Goal: Information Seeking & Learning: Find specific page/section

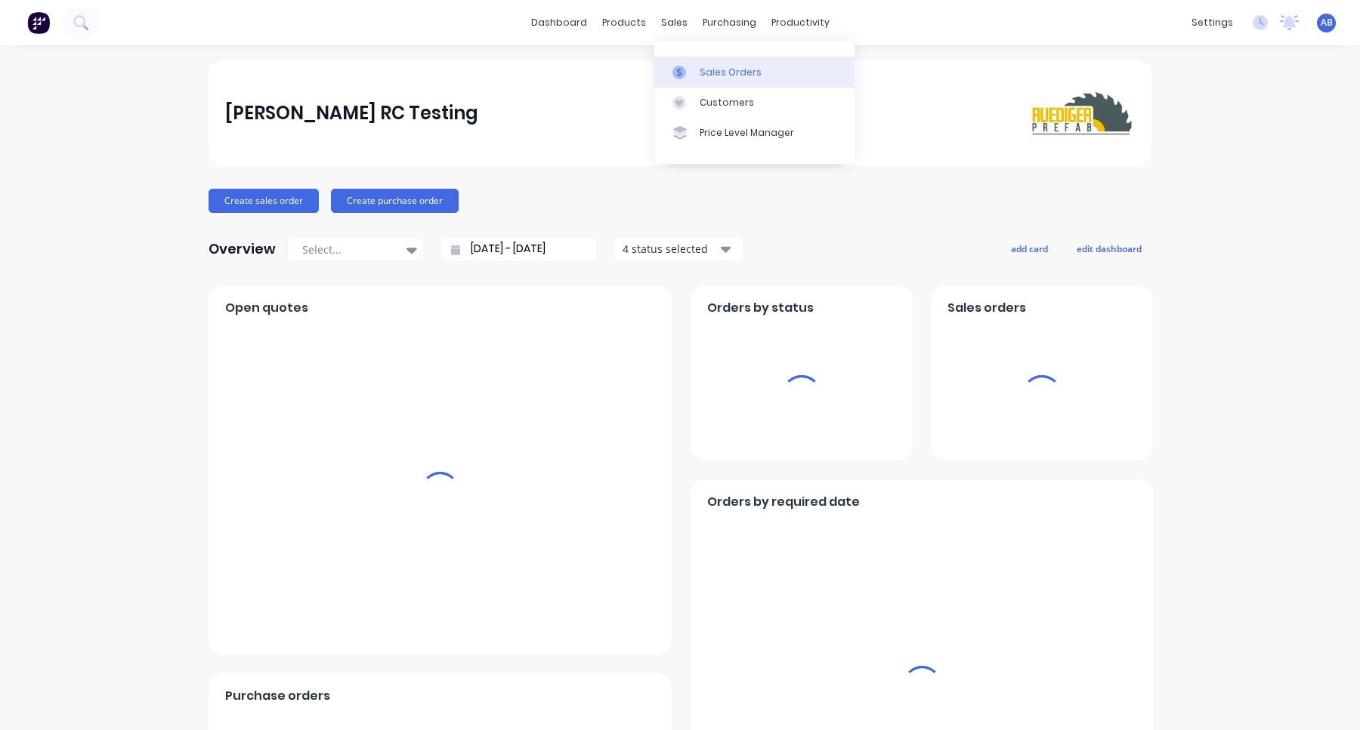
click at [706, 69] on div "Sales Orders" at bounding box center [731, 73] width 62 height 14
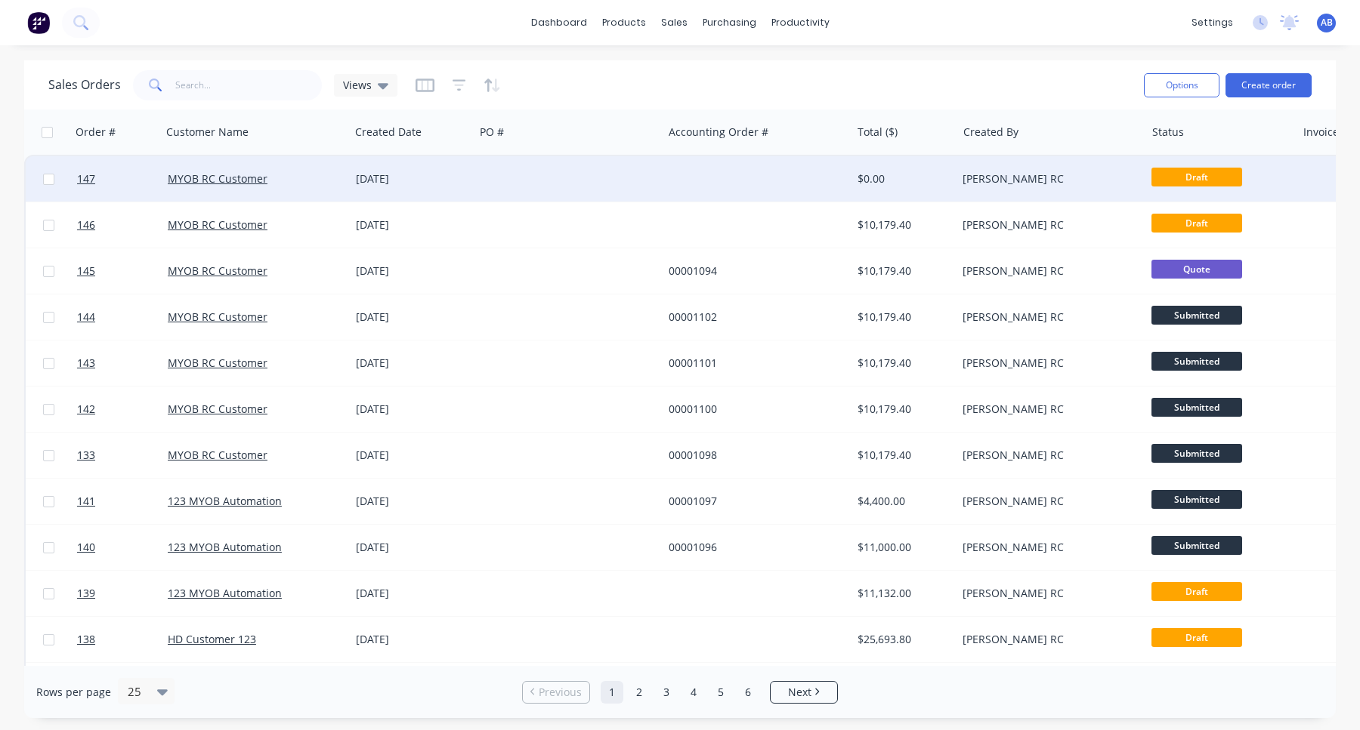
click at [542, 176] on div at bounding box center [568, 178] width 188 height 45
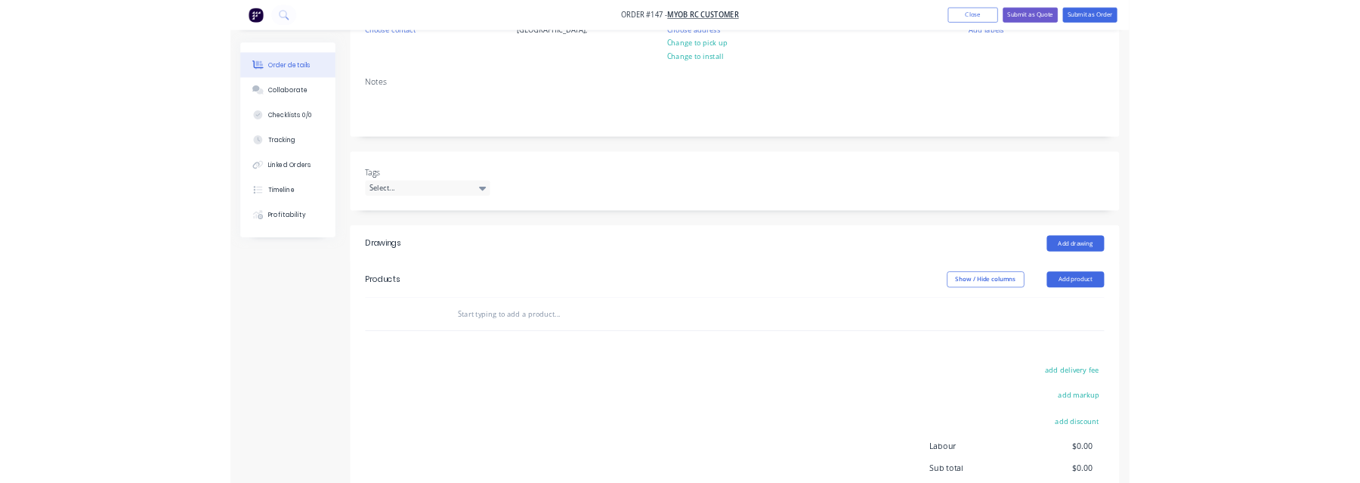
scroll to position [240, 0]
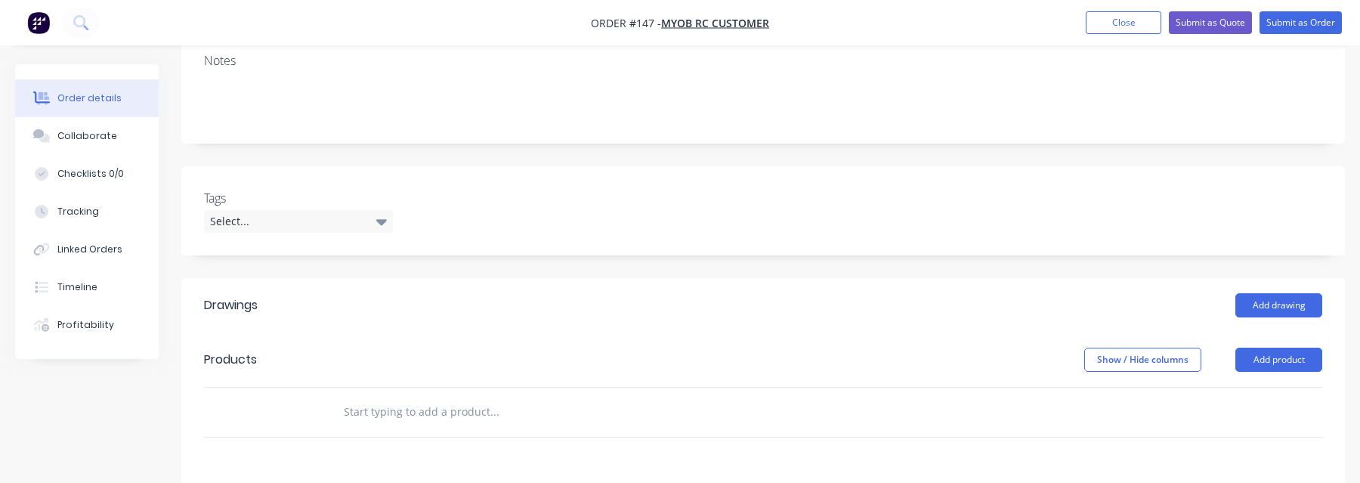
click at [381, 418] on input "text" at bounding box center [494, 412] width 302 height 30
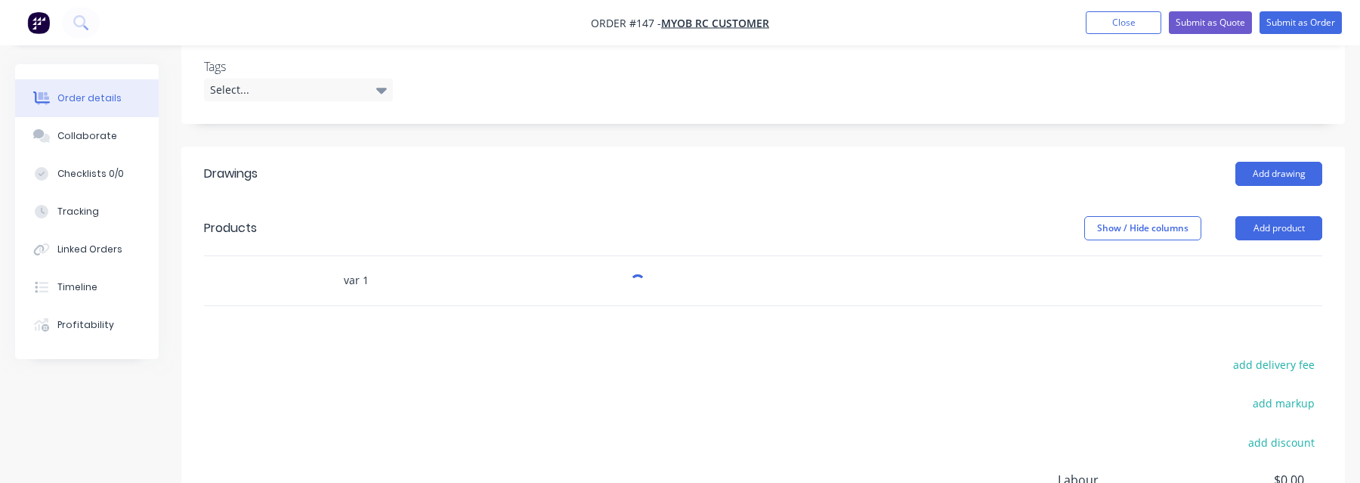
scroll to position [404, 0]
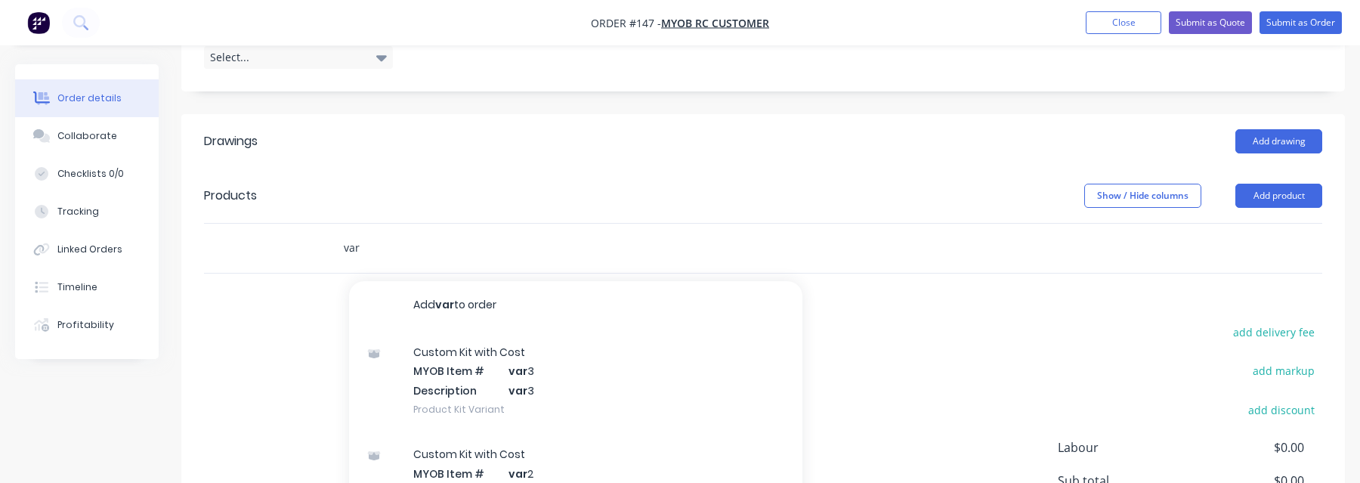
type input "var"
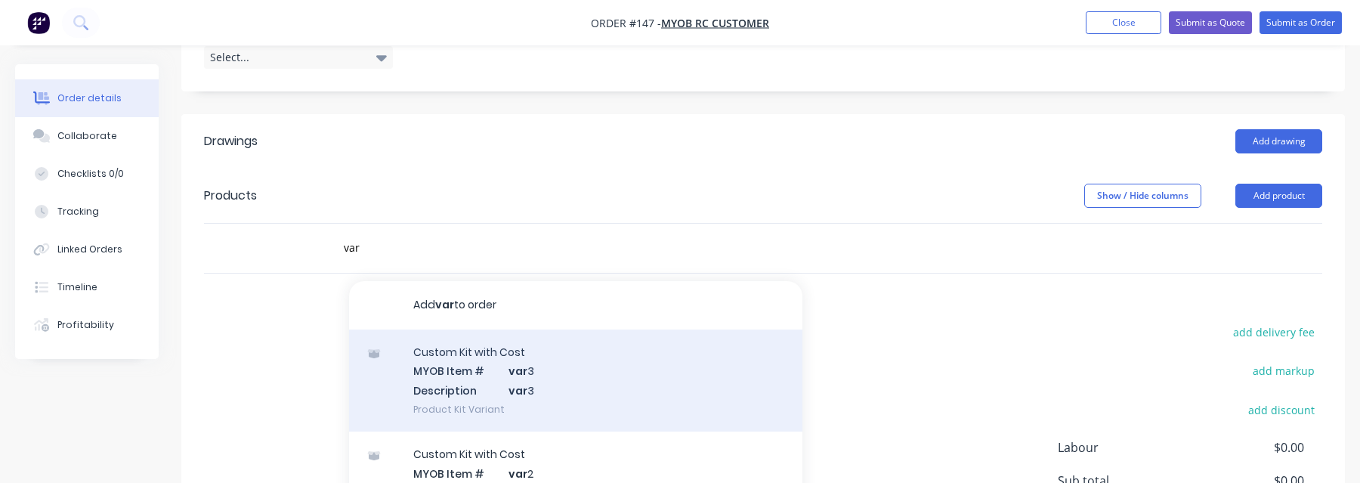
click at [545, 374] on div "Custom Kit with Cost MYOB Item # var 3 Description var 3 Product Kit Variant" at bounding box center [575, 380] width 453 height 102
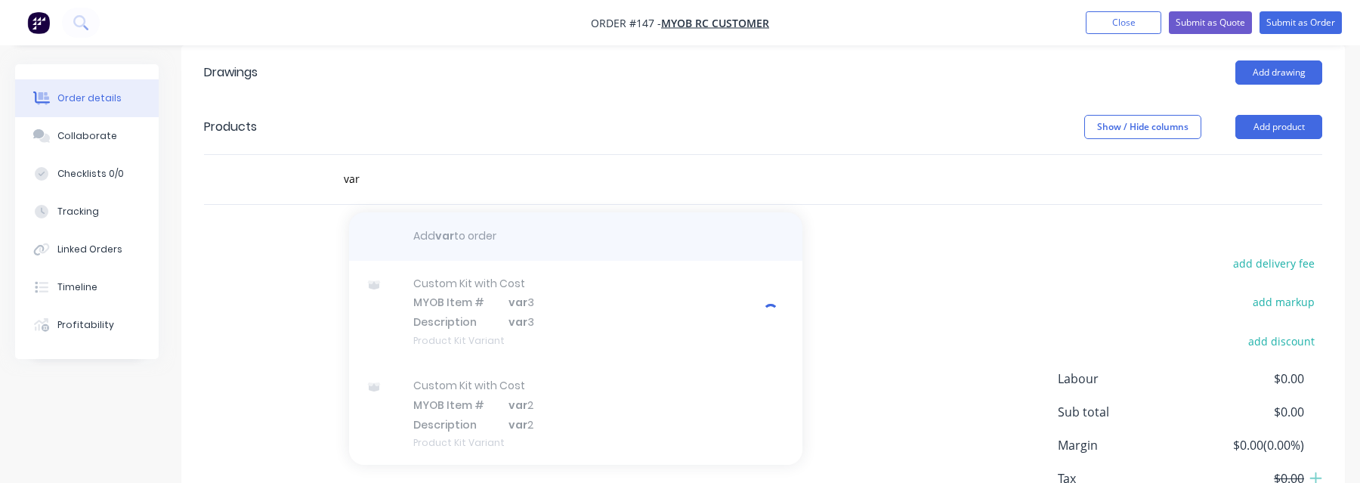
scroll to position [551, 0]
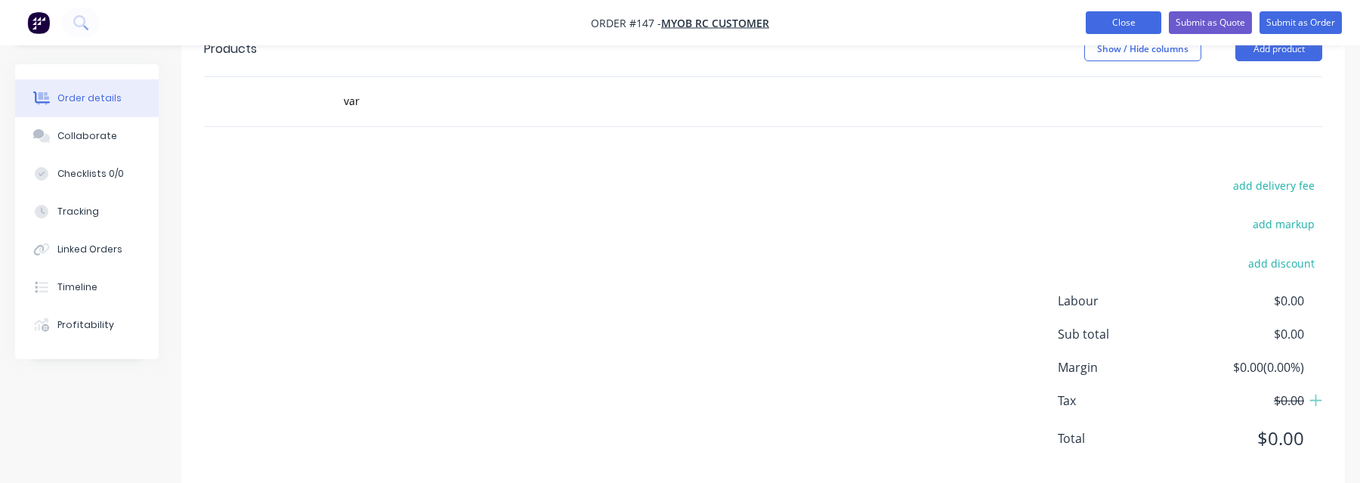
click at [1113, 20] on button "Close" at bounding box center [1124, 22] width 76 height 23
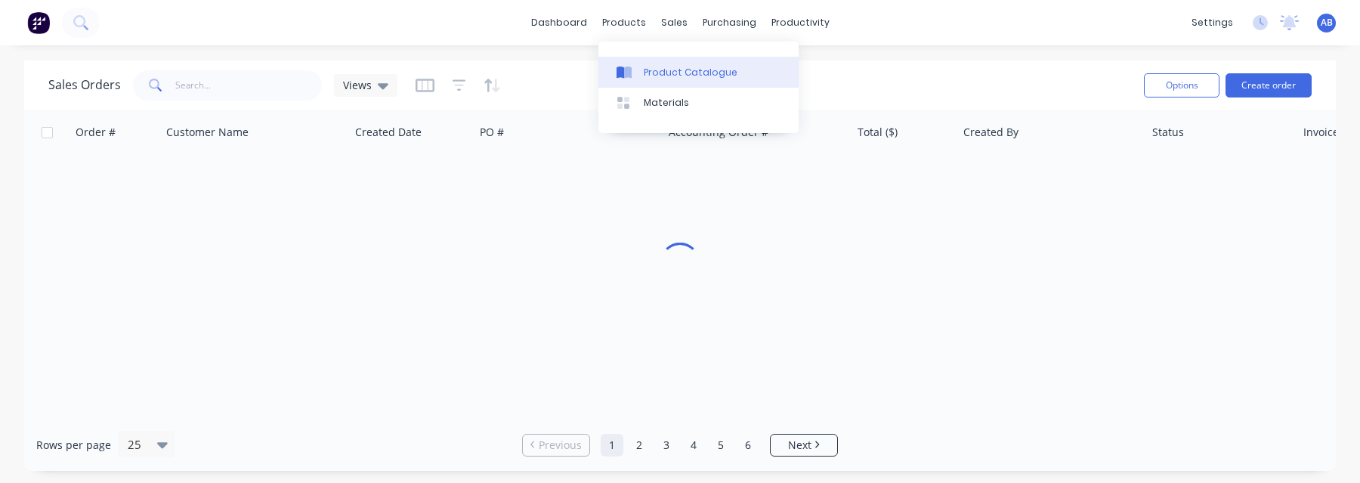
click at [647, 76] on div "Product Catalogue" at bounding box center [691, 73] width 94 height 14
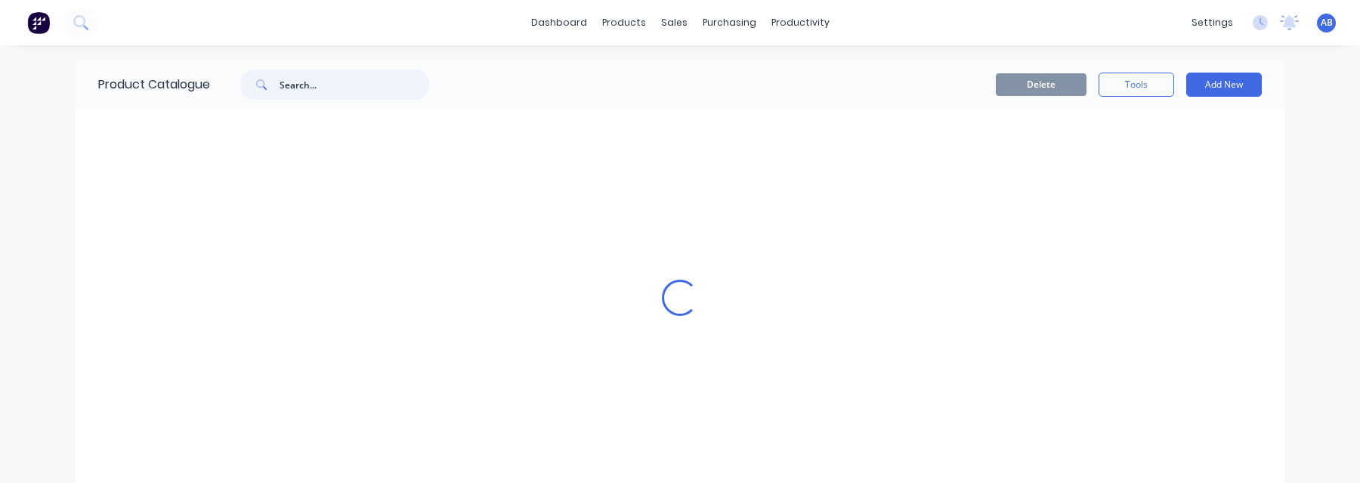
click at [363, 84] on input "text" at bounding box center [355, 84] width 150 height 30
type input "Custom Kit"
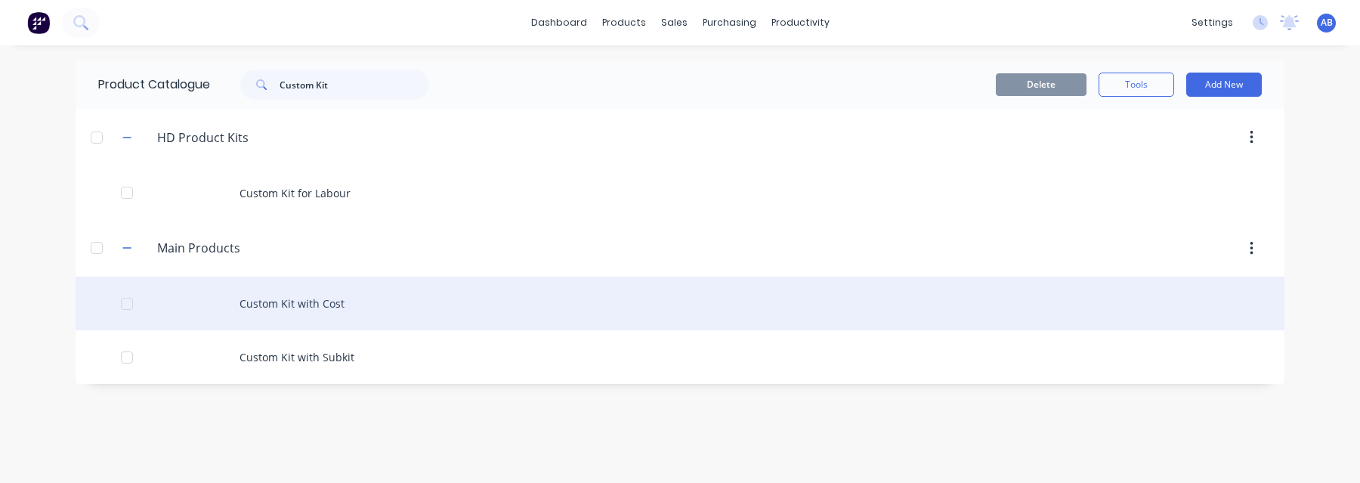
click at [330, 312] on div "Custom Kit with Cost" at bounding box center [680, 303] width 1209 height 54
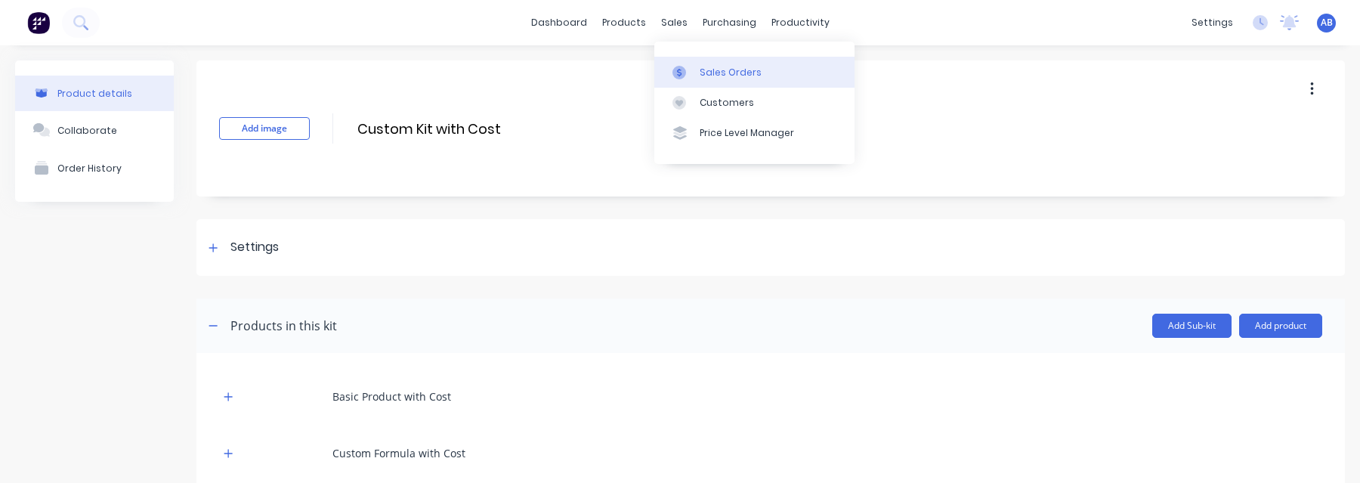
click at [702, 70] on div "Sales Orders" at bounding box center [731, 73] width 62 height 14
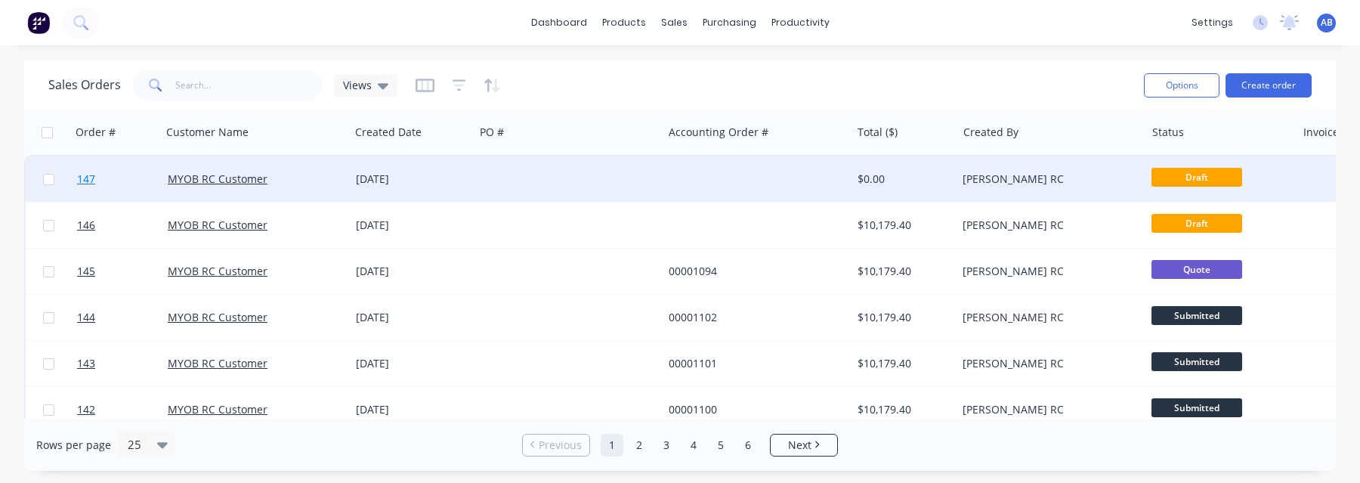
click at [90, 181] on span "147" at bounding box center [86, 178] width 18 height 15
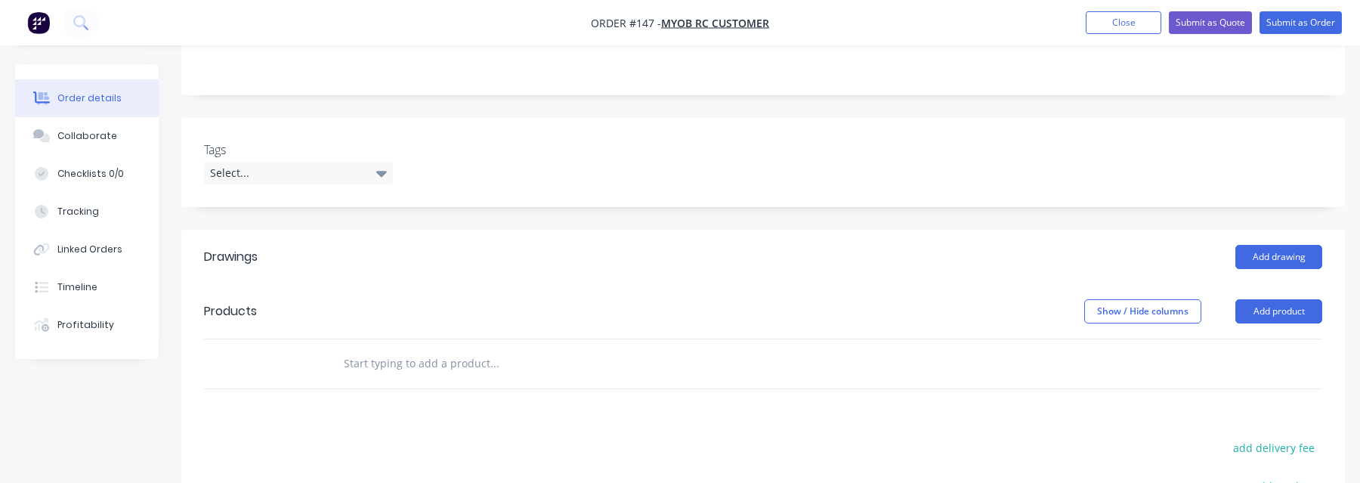
scroll to position [440, 0]
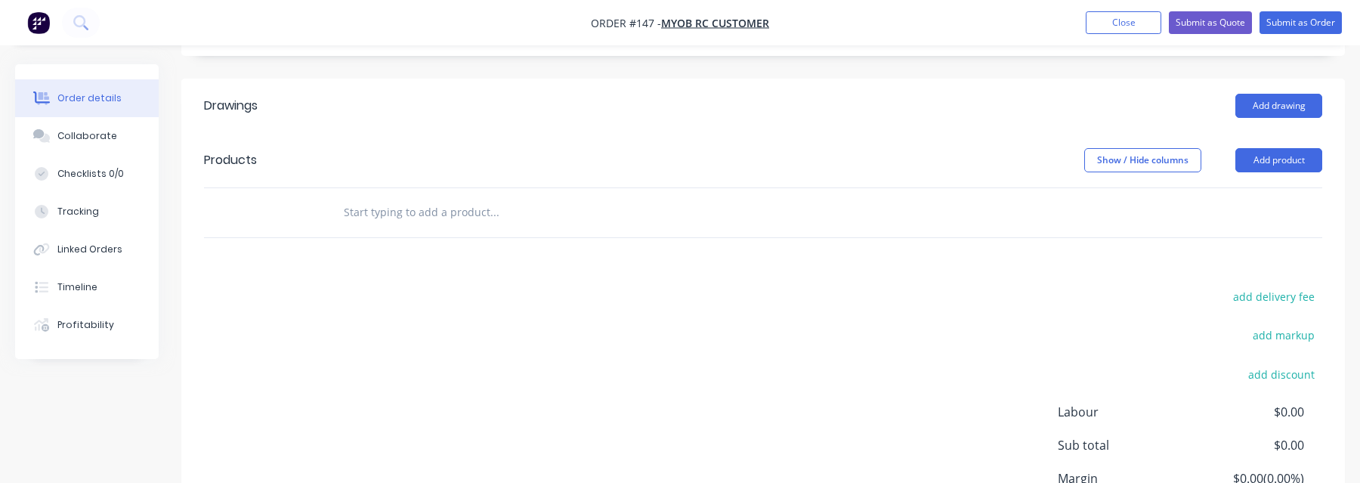
click at [504, 207] on input "text" at bounding box center [494, 212] width 302 height 30
click at [656, 211] on div at bounding box center [557, 212] width 453 height 30
click at [422, 221] on input "text" at bounding box center [494, 212] width 302 height 30
type input "var"
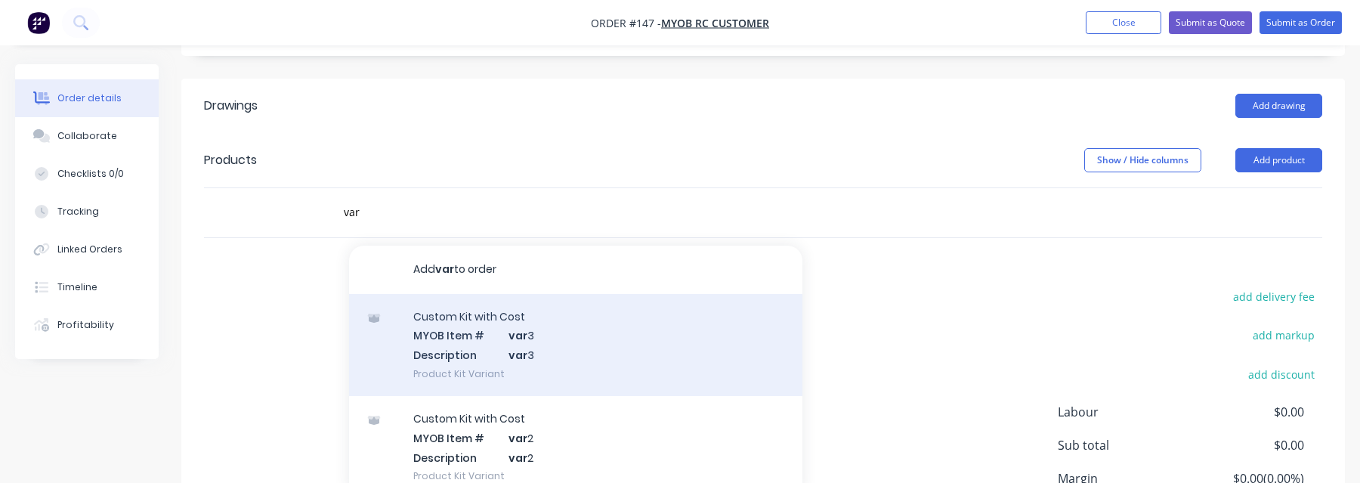
click at [556, 338] on div "Custom Kit with Cost MYOB Item # var 3 Description var 3 Product Kit Variant" at bounding box center [575, 345] width 453 height 102
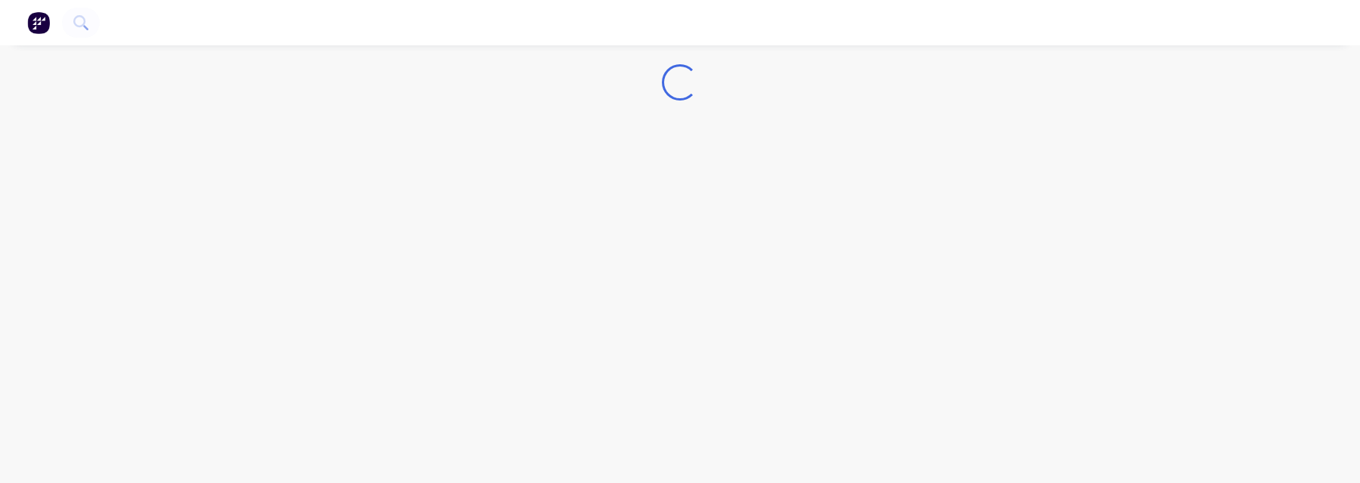
click at [39, 21] on img "button" at bounding box center [38, 22] width 23 height 23
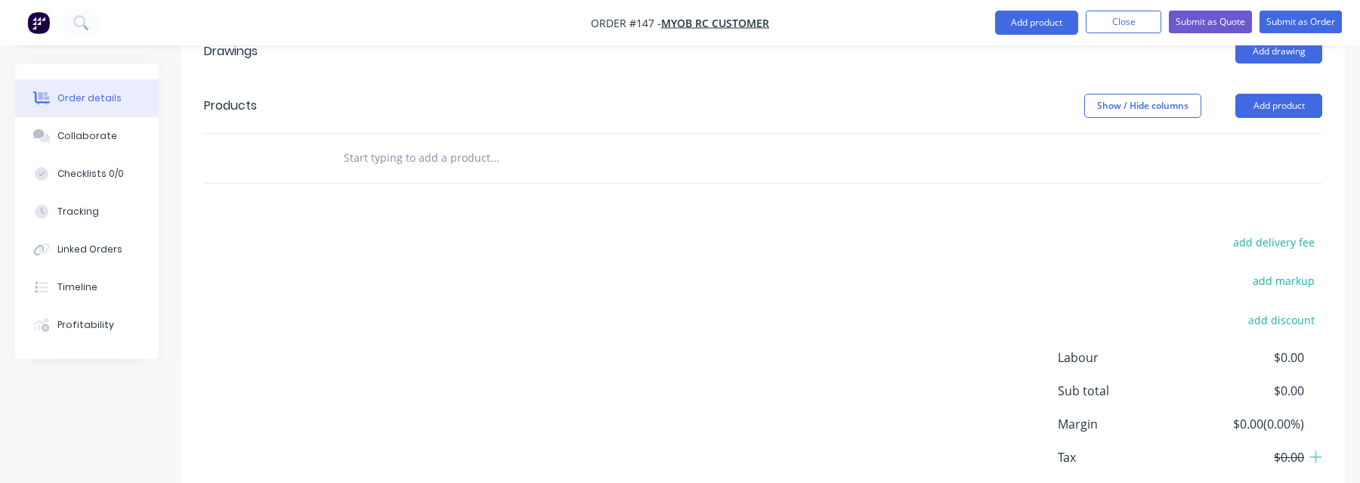
scroll to position [493, 0]
click at [454, 164] on input "text" at bounding box center [494, 159] width 302 height 30
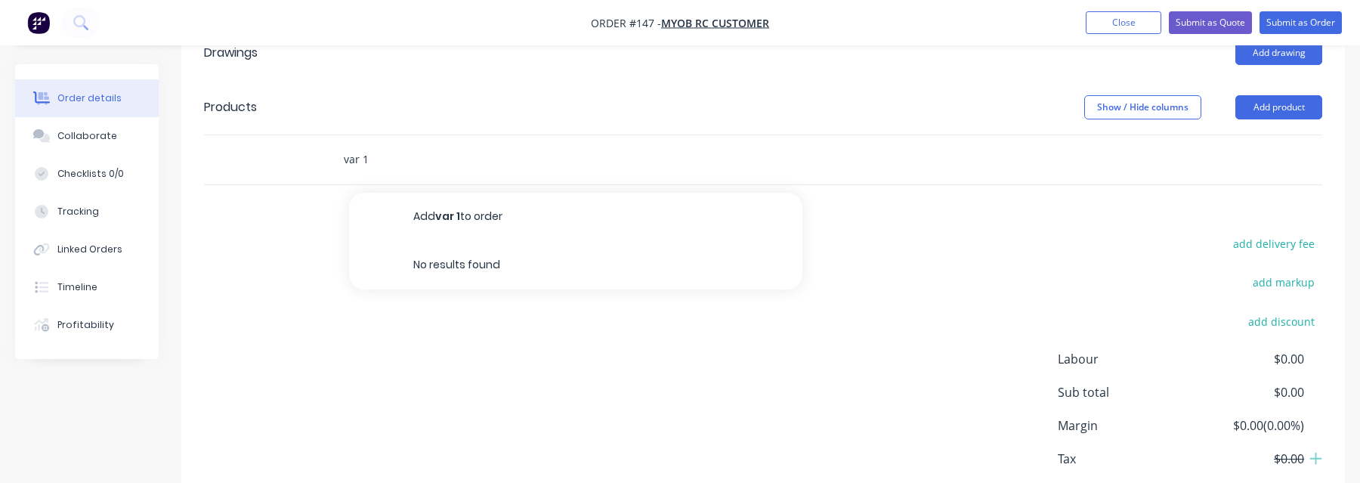
click at [465, 168] on input "var 1" at bounding box center [494, 159] width 302 height 30
type input "var 1"
click at [36, 29] on img "button" at bounding box center [38, 22] width 23 height 23
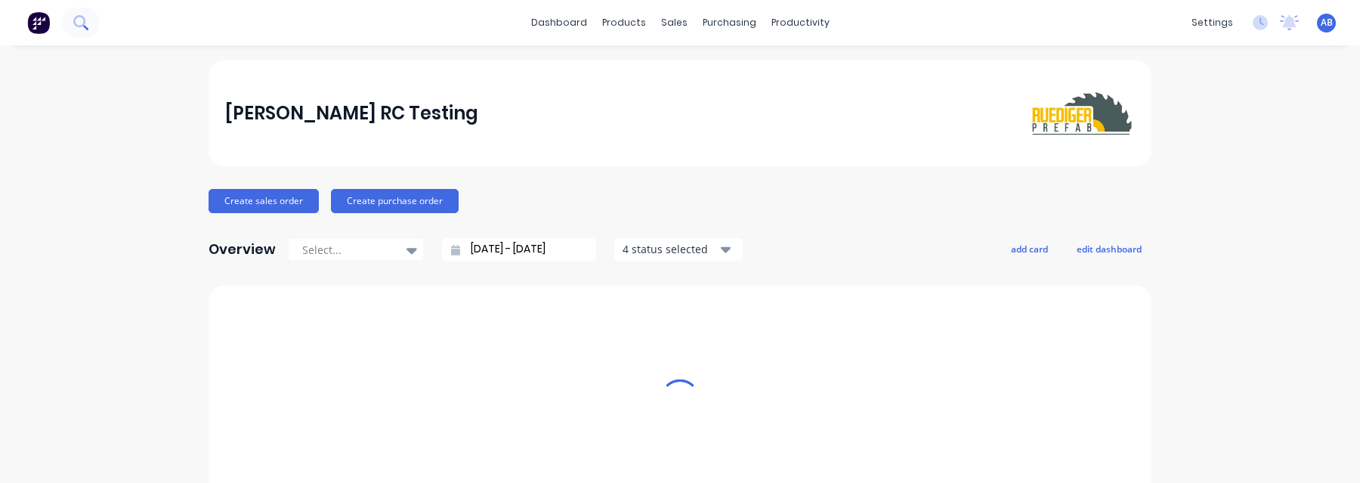
click at [82, 23] on icon at bounding box center [79, 21] width 12 height 12
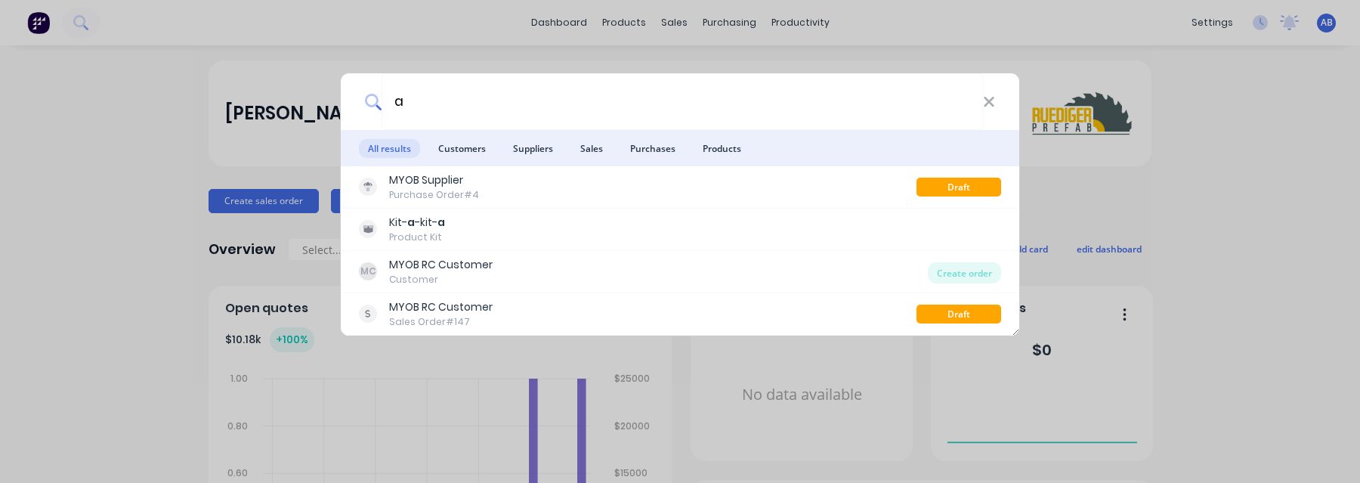
type input "a"
click at [734, 142] on span "Products" at bounding box center [721, 148] width 57 height 19
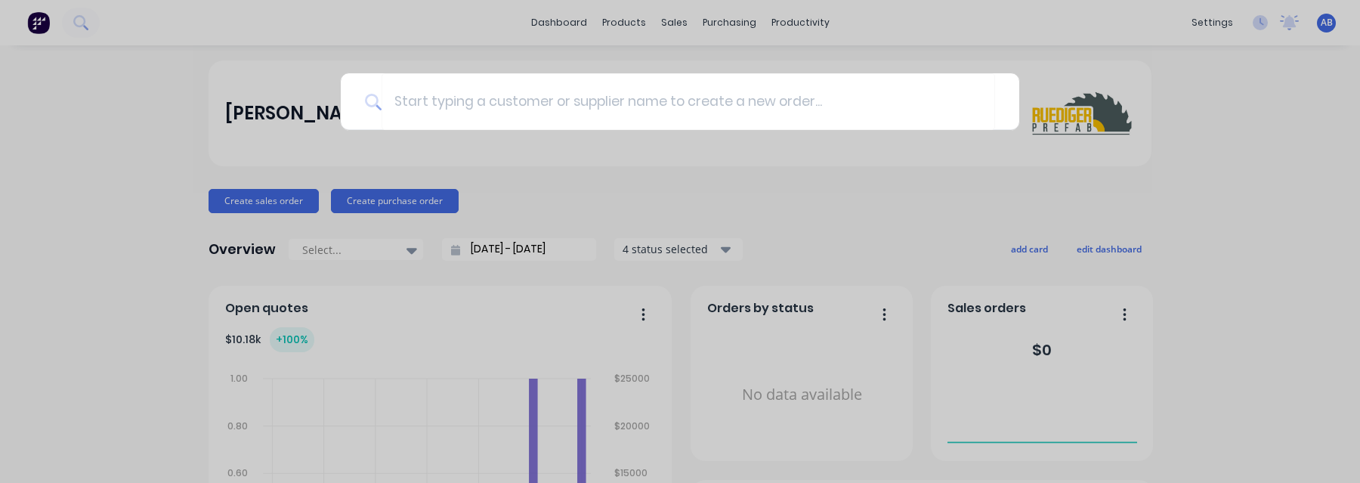
click at [582, 33] on div at bounding box center [680, 241] width 1360 height 483
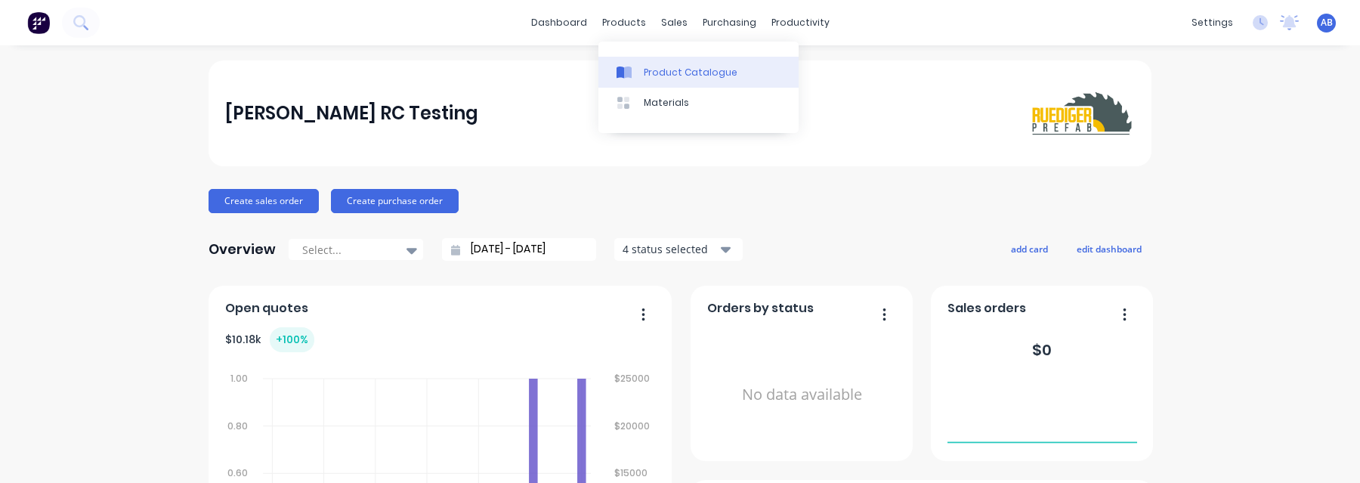
click at [654, 69] on div "Product Catalogue" at bounding box center [691, 73] width 94 height 14
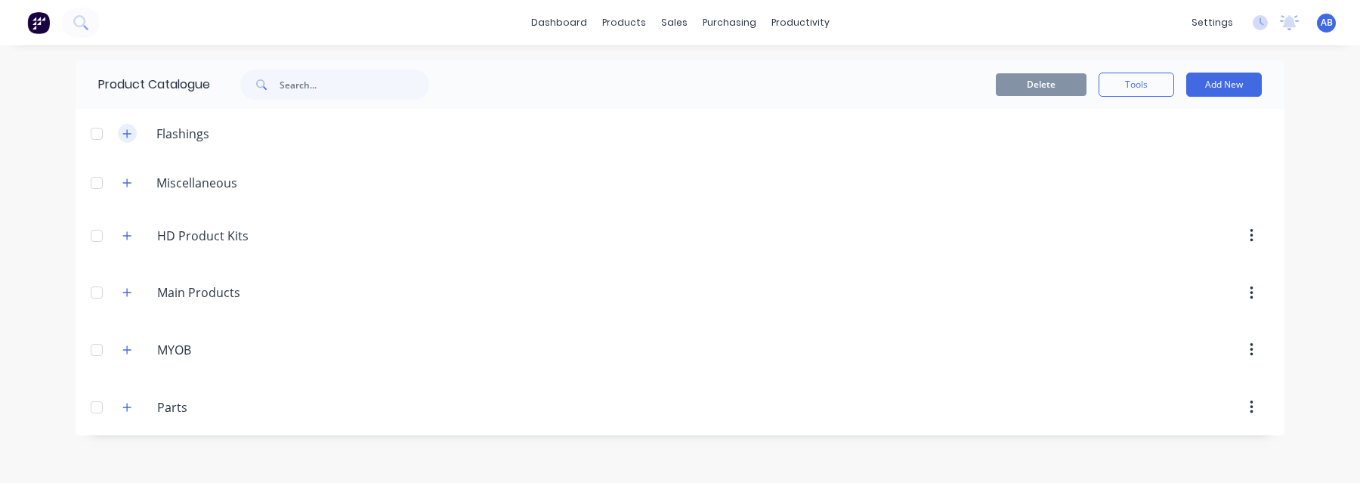
click at [133, 136] on button "button" at bounding box center [127, 133] width 19 height 19
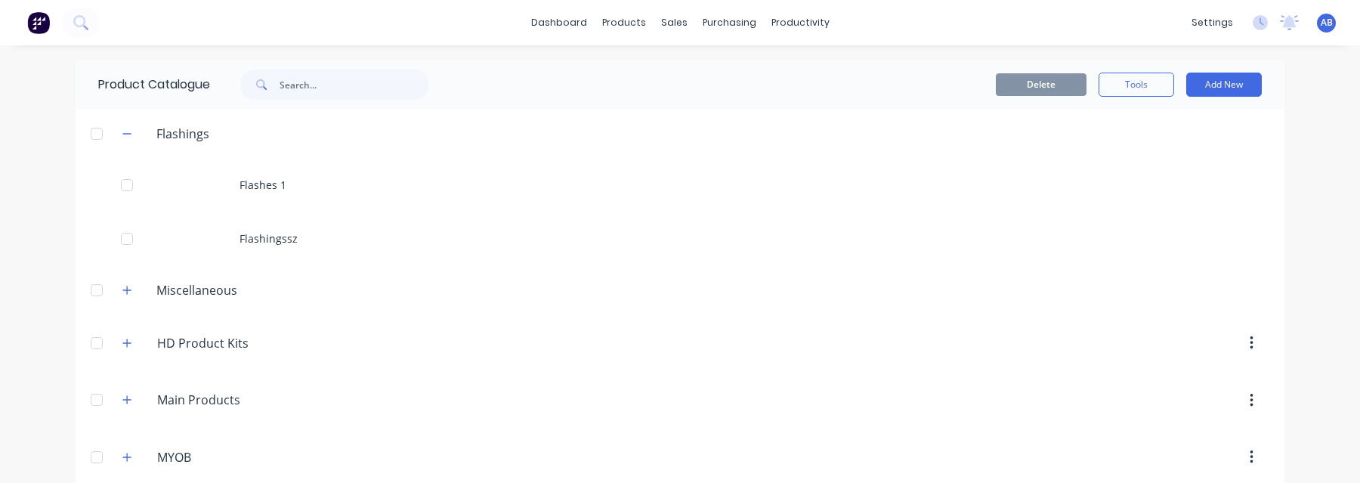
click at [136, 276] on div "Flashings Flashes 1 Flashingssz Miscellaneous HD.Product.Kits HD Product Kits M…" at bounding box center [680, 326] width 1209 height 434
click at [126, 298] on button "button" at bounding box center [127, 289] width 19 height 19
click at [78, 24] on icon at bounding box center [80, 22] width 14 height 14
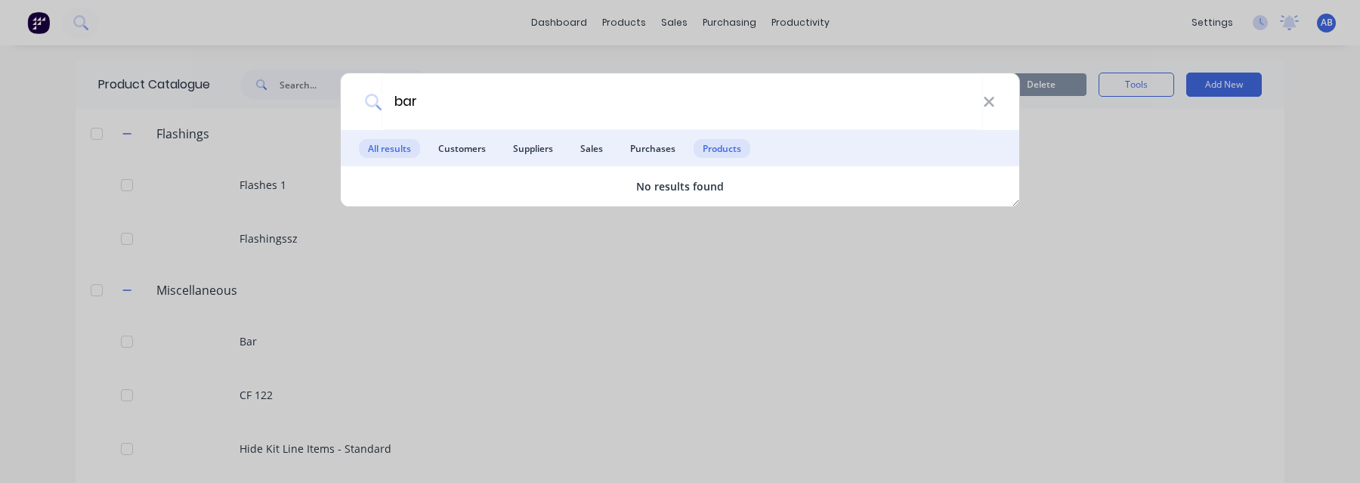
click at [738, 150] on span "Products" at bounding box center [721, 148] width 57 height 19
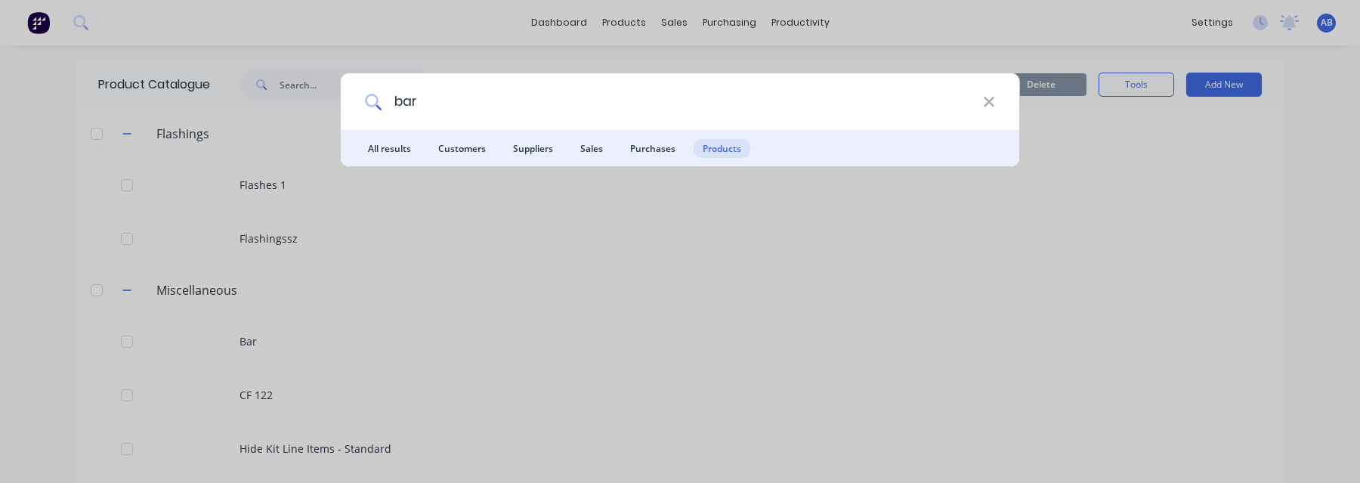
click at [531, 111] on input "bar" at bounding box center [681, 101] width 601 height 57
paste input "Custom Kit with Cost"
type input "Custom Kit with Cost"
click at [394, 150] on span "All results" at bounding box center [389, 148] width 61 height 19
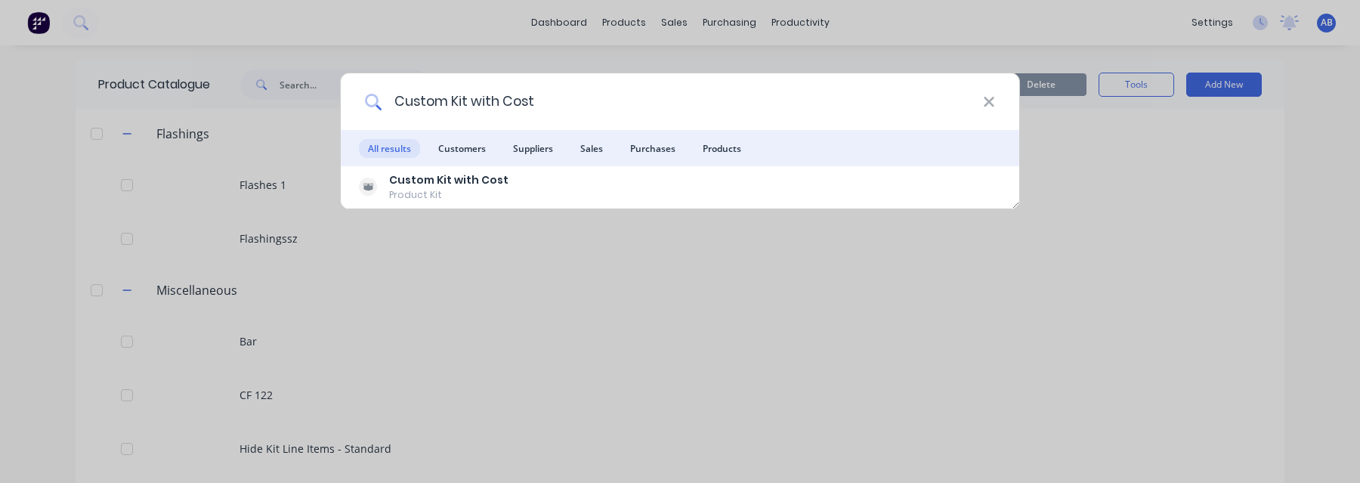
click at [487, 107] on input "Custom Kit with Cost" at bounding box center [681, 101] width 601 height 57
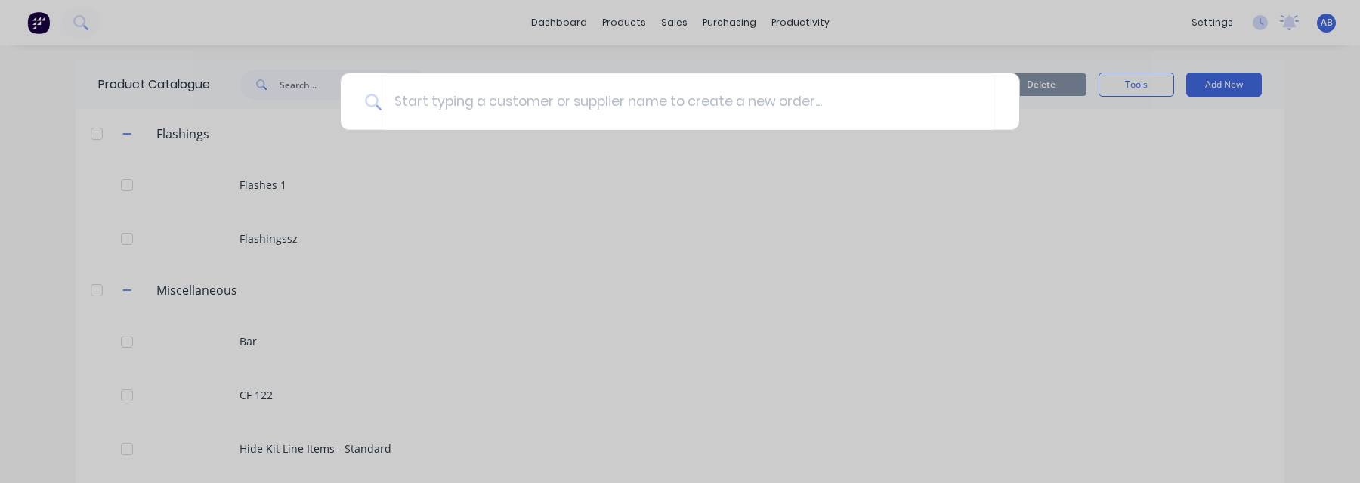
click at [711, 39] on div at bounding box center [680, 241] width 1360 height 483
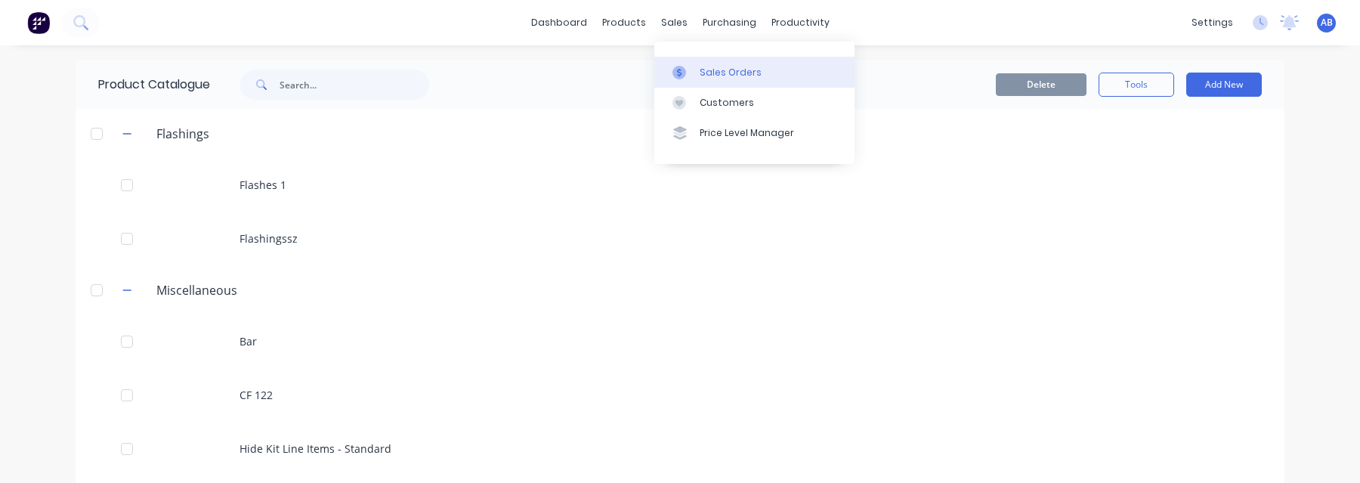
click at [709, 73] on div "Sales Orders" at bounding box center [731, 73] width 62 height 14
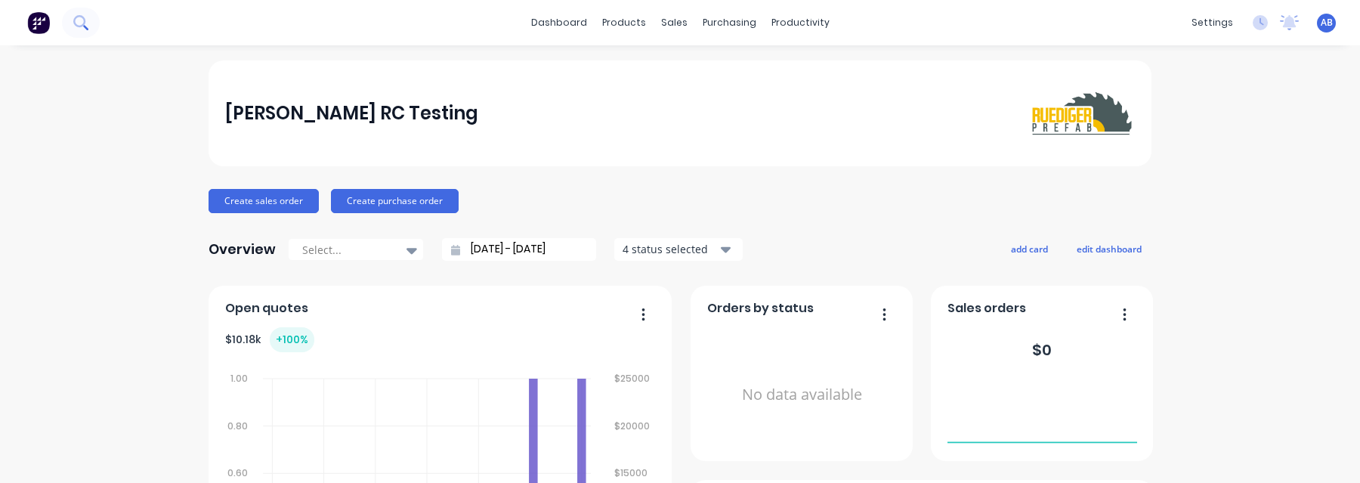
click at [77, 23] on icon at bounding box center [80, 22] width 14 height 14
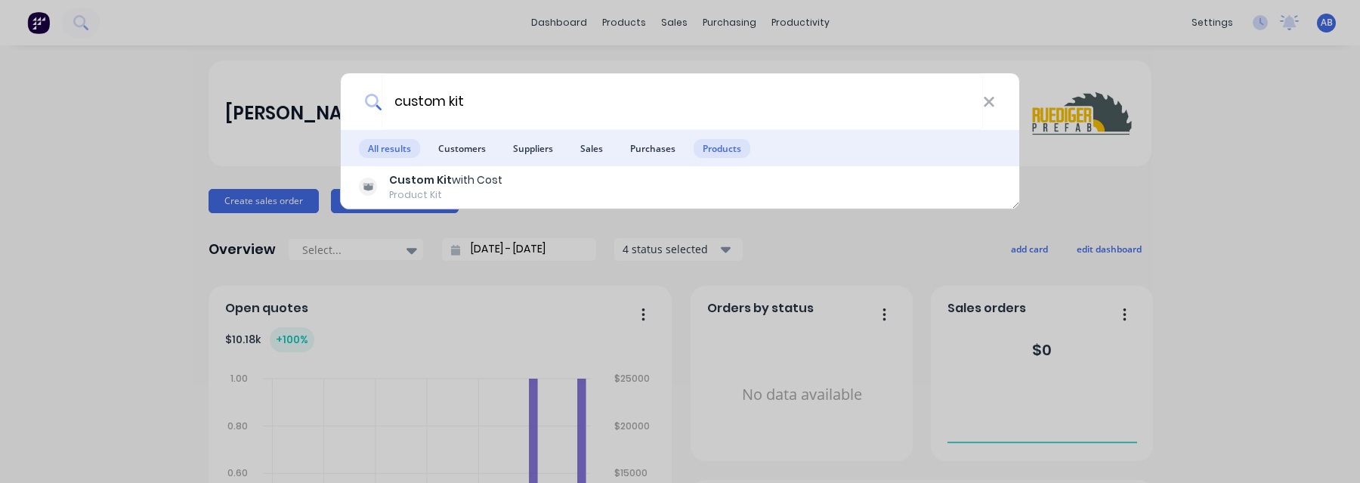
type input "custom kit"
click at [718, 144] on span "Products" at bounding box center [721, 148] width 57 height 19
click at [498, 105] on input "custom kit" at bounding box center [681, 101] width 601 height 57
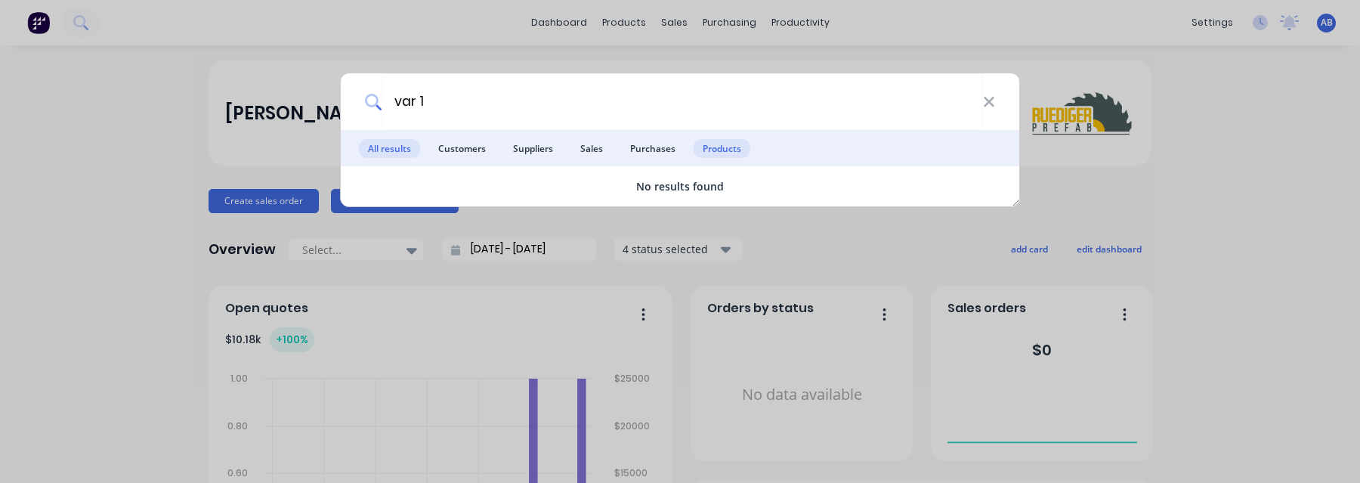
click at [739, 140] on span "Products" at bounding box center [721, 148] width 57 height 19
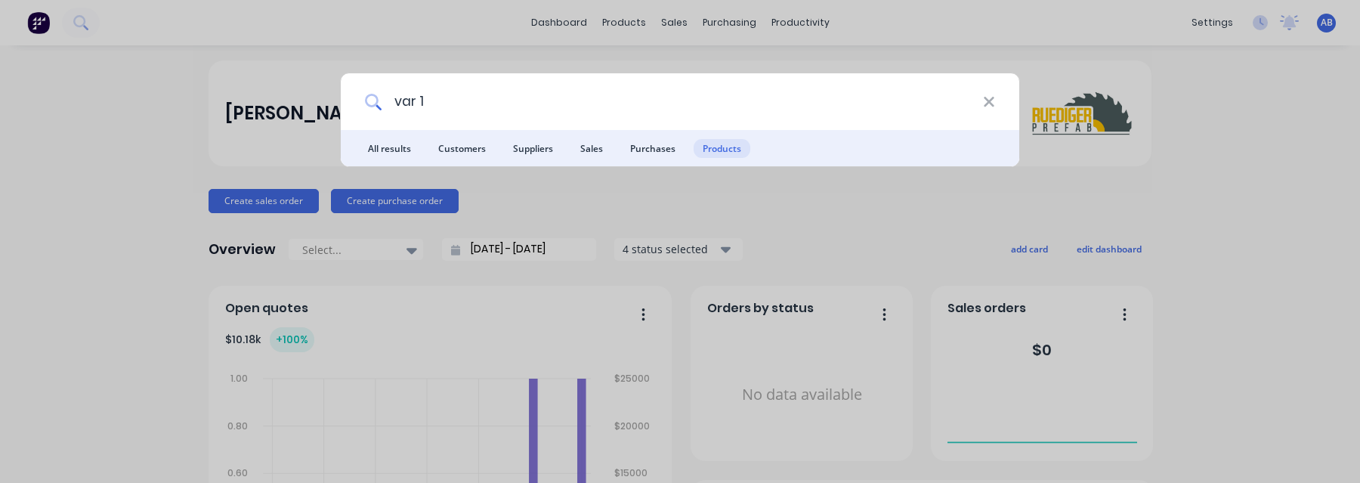
click at [610, 90] on input "var 1" at bounding box center [681, 101] width 601 height 57
click at [628, 148] on span "Purchases" at bounding box center [652, 148] width 63 height 19
click at [381, 142] on span "All results" at bounding box center [389, 148] width 61 height 19
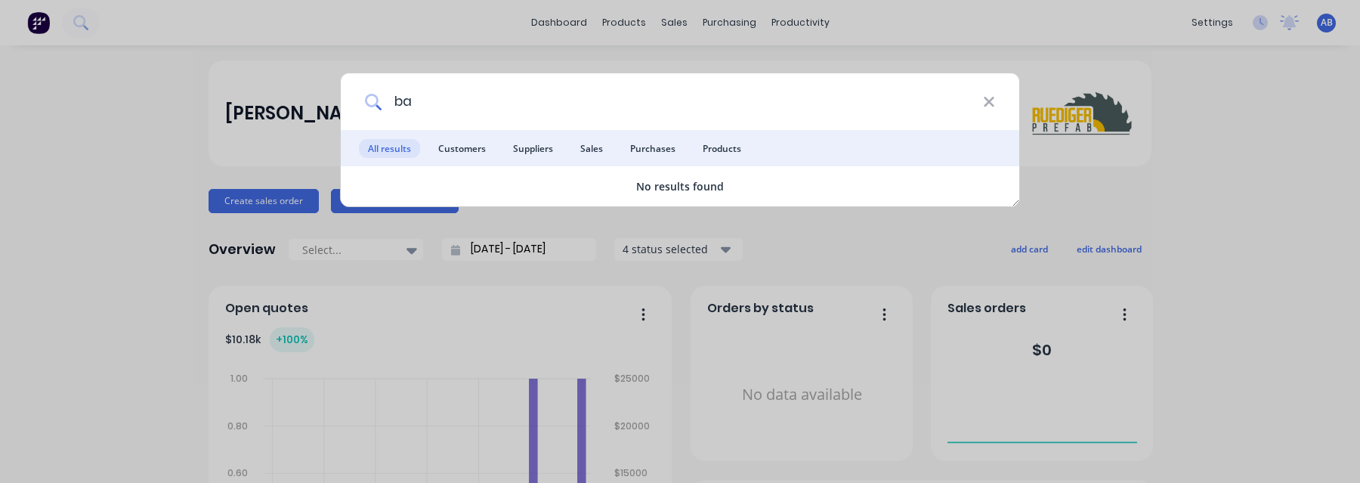
type input "b"
type input "s"
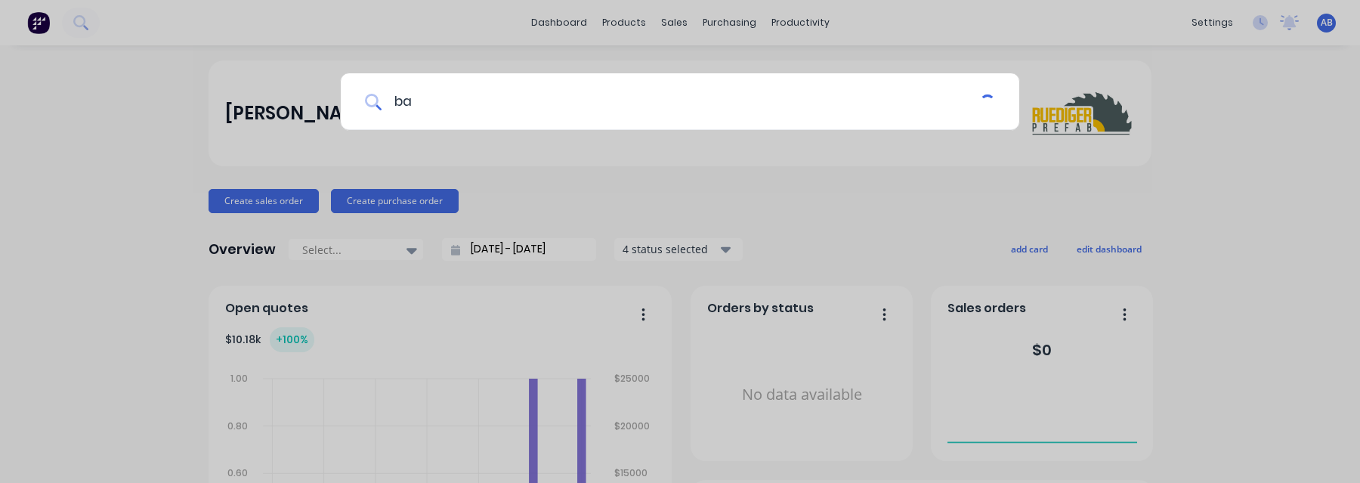
type input "bar"
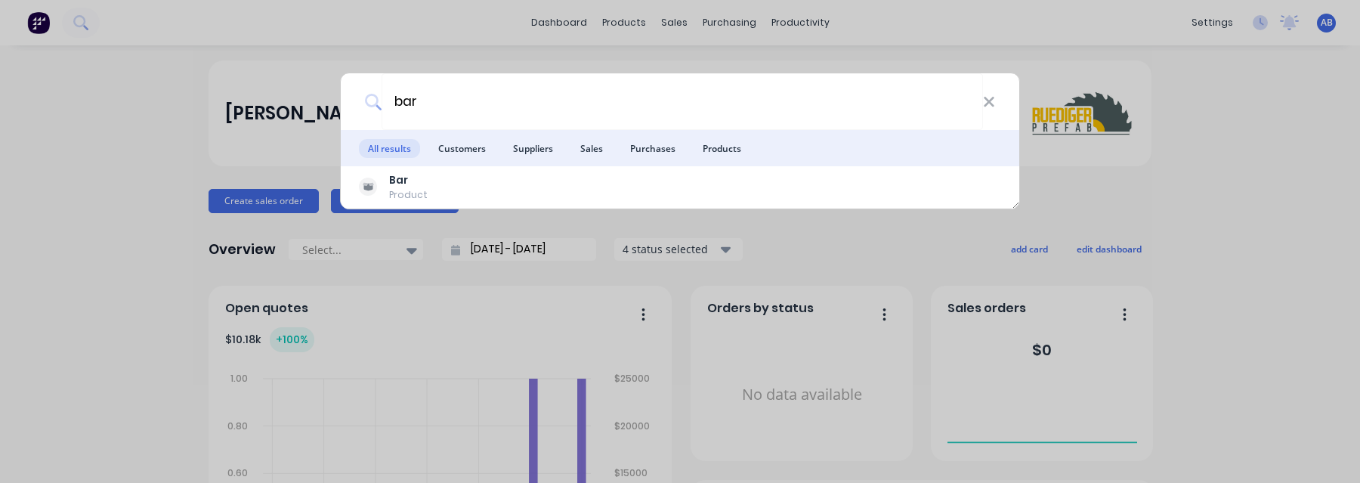
click at [469, 135] on li "Customers" at bounding box center [462, 148] width 66 height 36
click at [527, 151] on span "Suppliers" at bounding box center [533, 148] width 58 height 19
click at [604, 153] on span "Sales" at bounding box center [591, 148] width 41 height 19
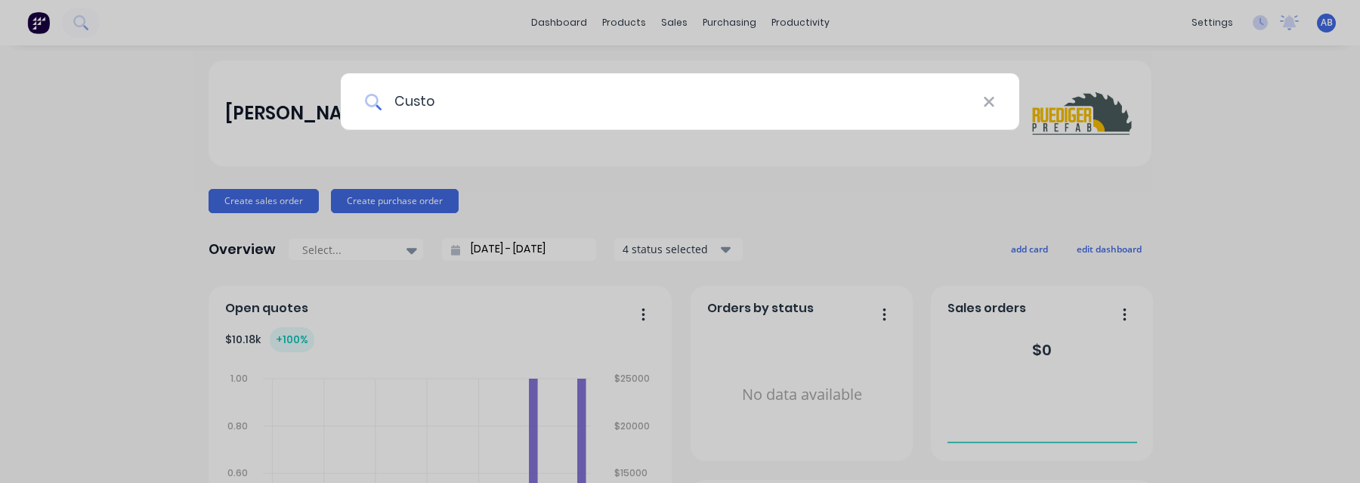
type input "Custom"
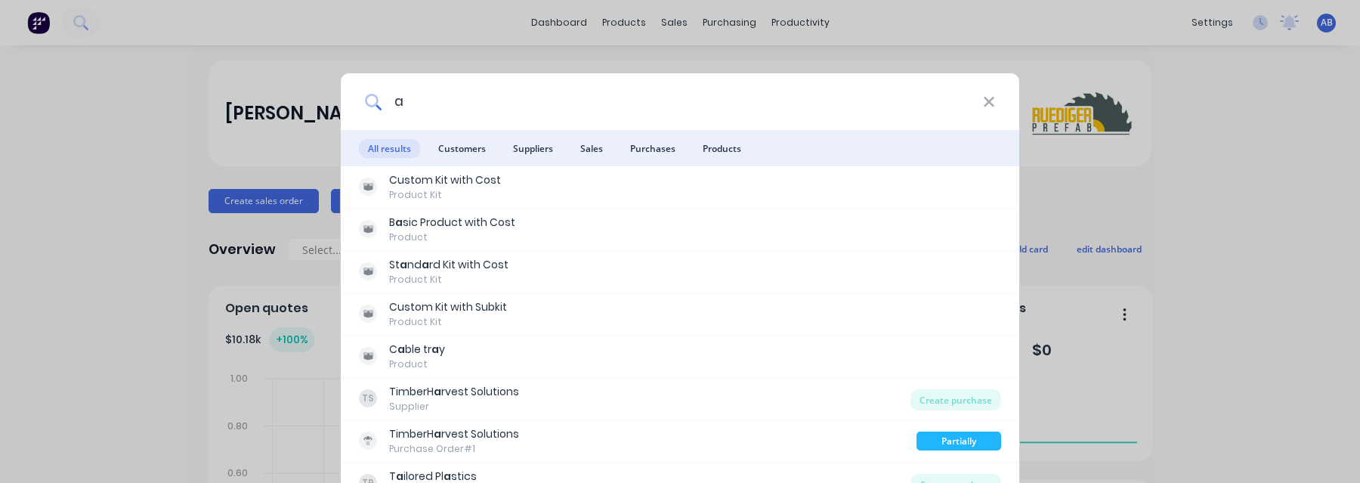
type input "a"
drag, startPoint x: 697, startPoint y: 139, endPoint x: 706, endPoint y: 149, distance: 12.9
click at [697, 139] on li "Products" at bounding box center [721, 148] width 57 height 36
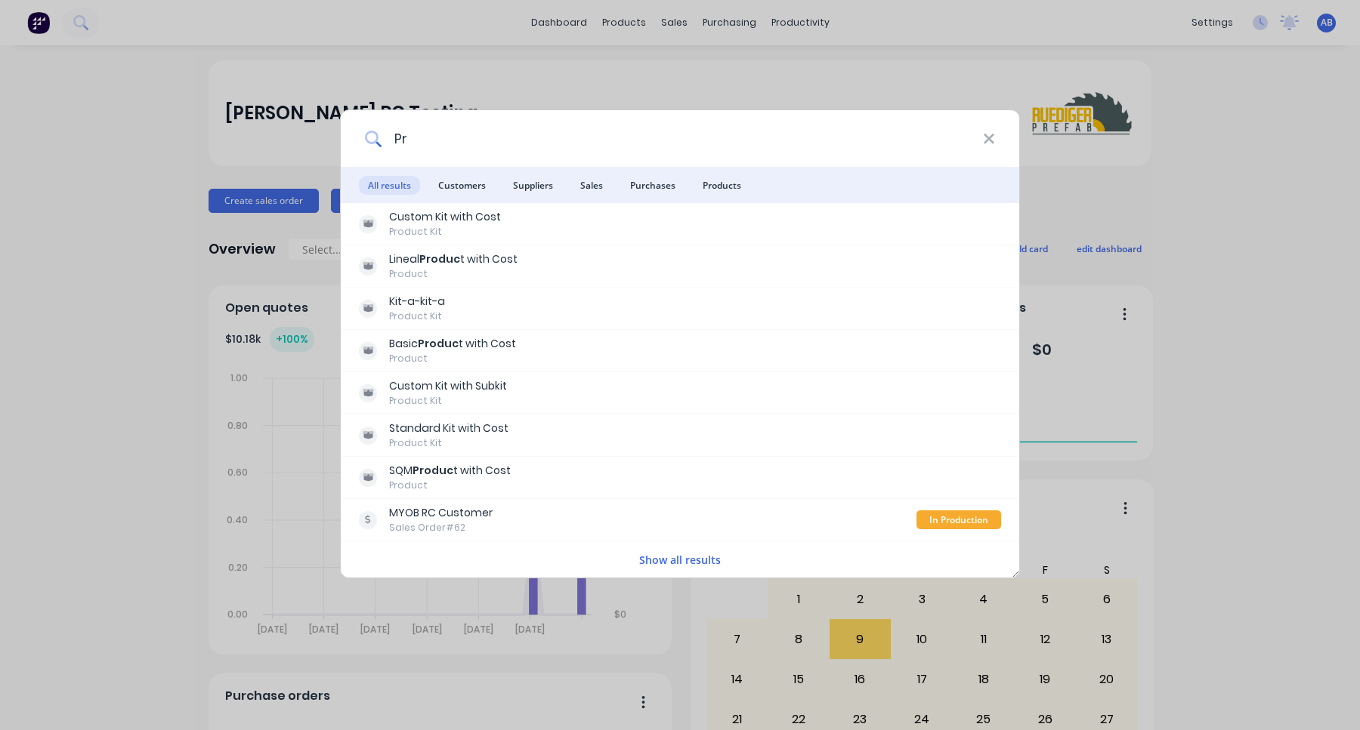
type input "P"
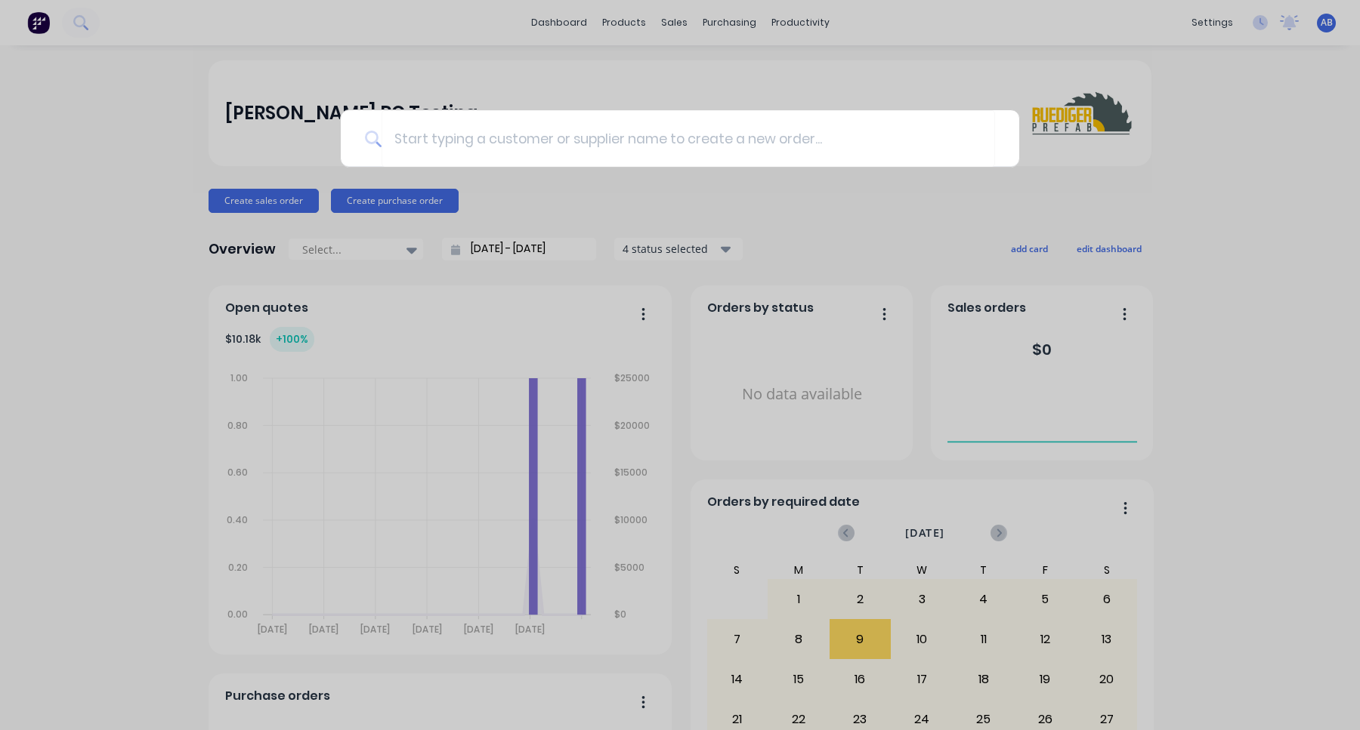
click at [747, 79] on div at bounding box center [680, 365] width 1360 height 730
